Goal: Task Accomplishment & Management: Complete application form

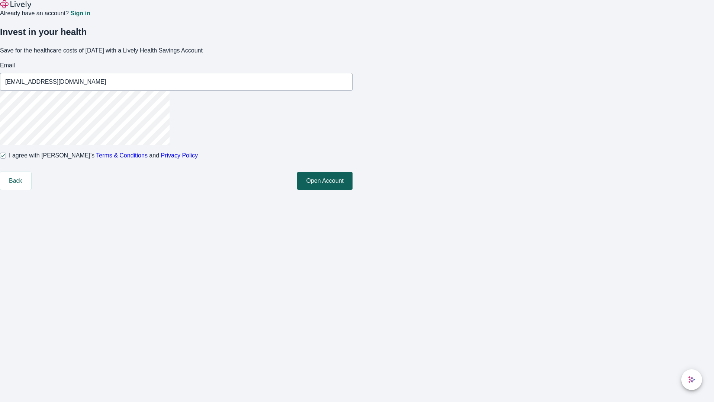
click at [353, 190] on button "Open Account" at bounding box center [324, 181] width 55 height 18
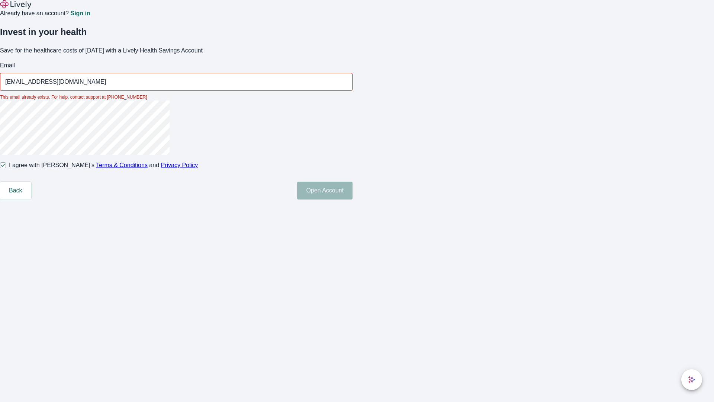
type input "[EMAIL_ADDRESS][DOMAIN_NAME]"
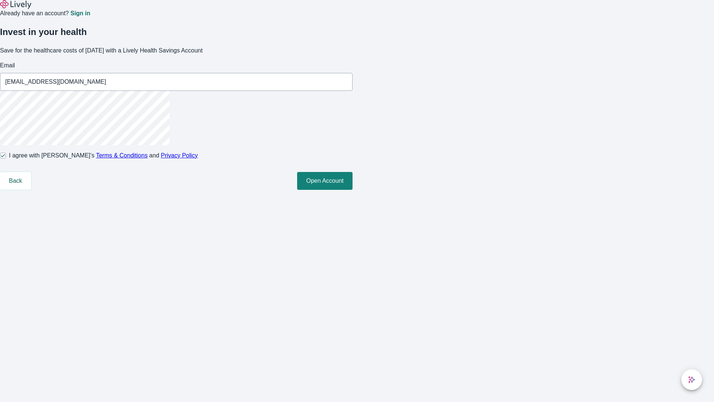
click at [6, 158] on input "I agree with Lively’s Terms & Conditions and Privacy Policy" at bounding box center [3, 156] width 6 height 6
checkbox input "false"
type input "[PERSON_NAME][EMAIL_ADDRESS][DOMAIN_NAME]"
click at [6, 158] on input "I agree with Lively’s Terms & Conditions and Privacy Policy" at bounding box center [3, 156] width 6 height 6
checkbox input "true"
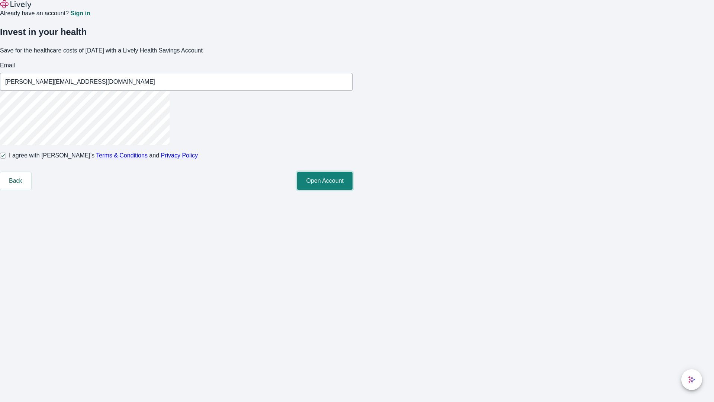
click at [353, 190] on button "Open Account" at bounding box center [324, 181] width 55 height 18
